Goal: Task Accomplishment & Management: Use online tool/utility

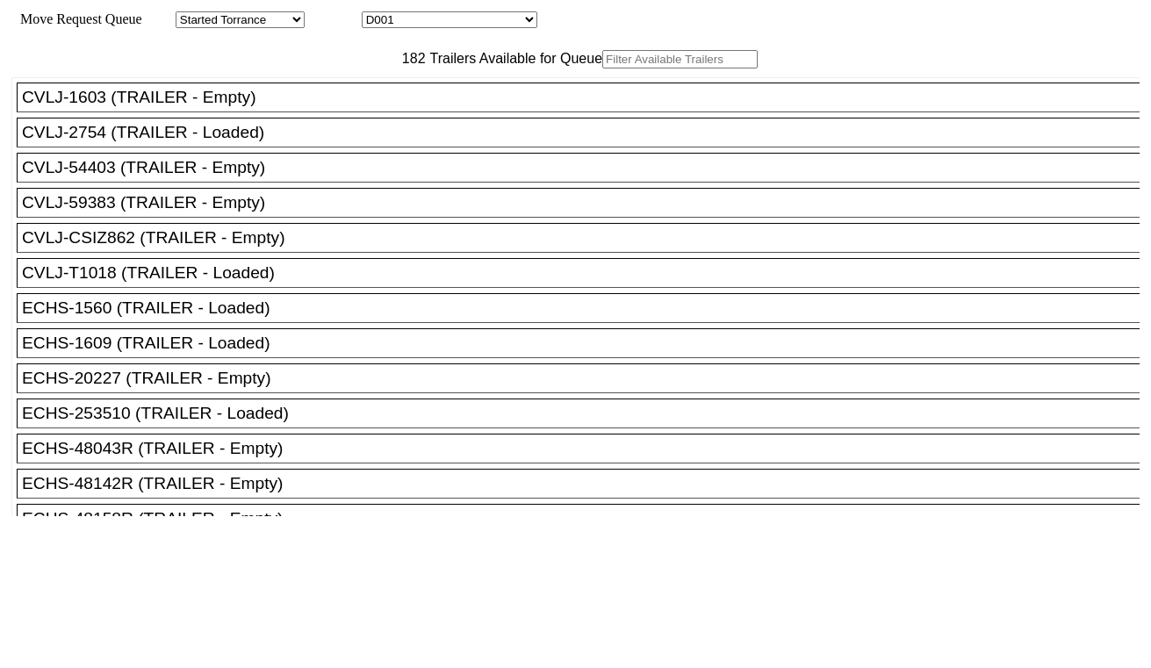
click at [602, 68] on input "text" at bounding box center [679, 59] width 155 height 18
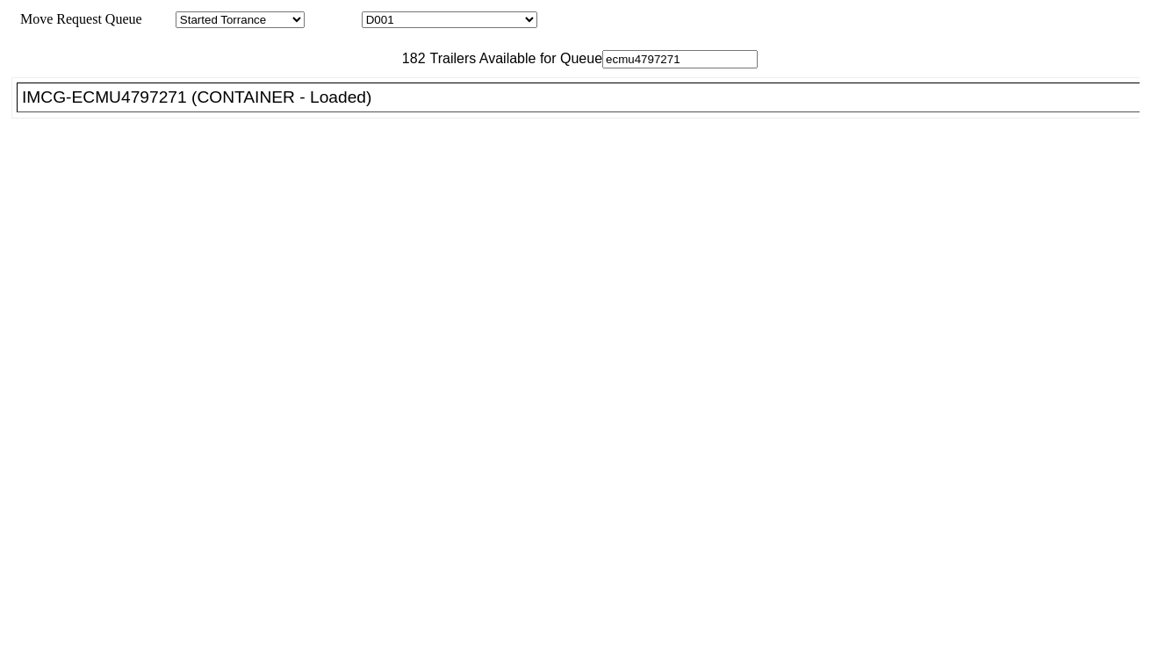
type input "ecmu4797271"
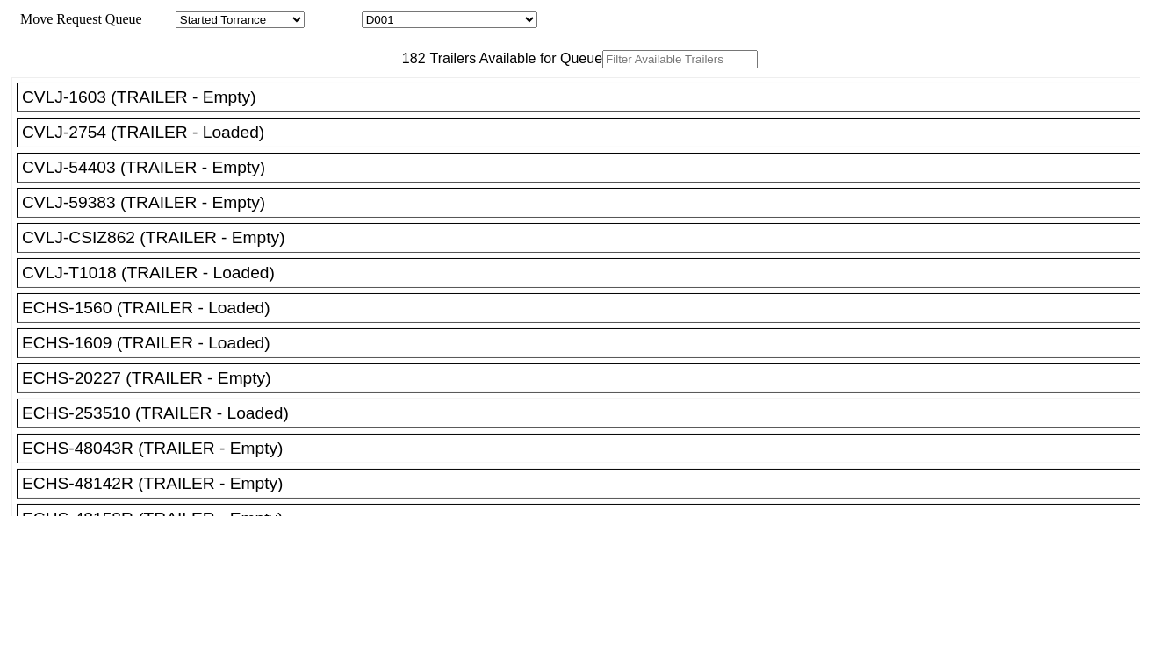
click at [602, 68] on input "text" at bounding box center [679, 59] width 155 height 18
type input "ecmu4797271"
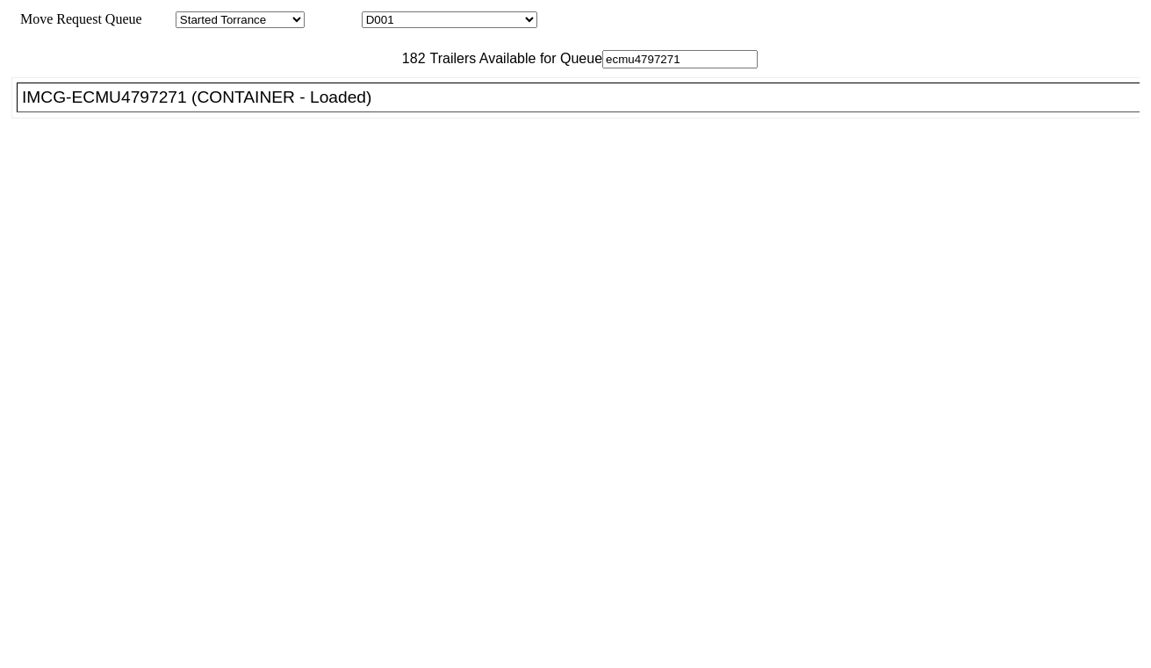
click at [361, 107] on div "IMCG-ECMU4797271 (CONTAINER - Loaded)" at bounding box center [586, 97] width 1128 height 19
